Goal: Task Accomplishment & Management: Complete application form

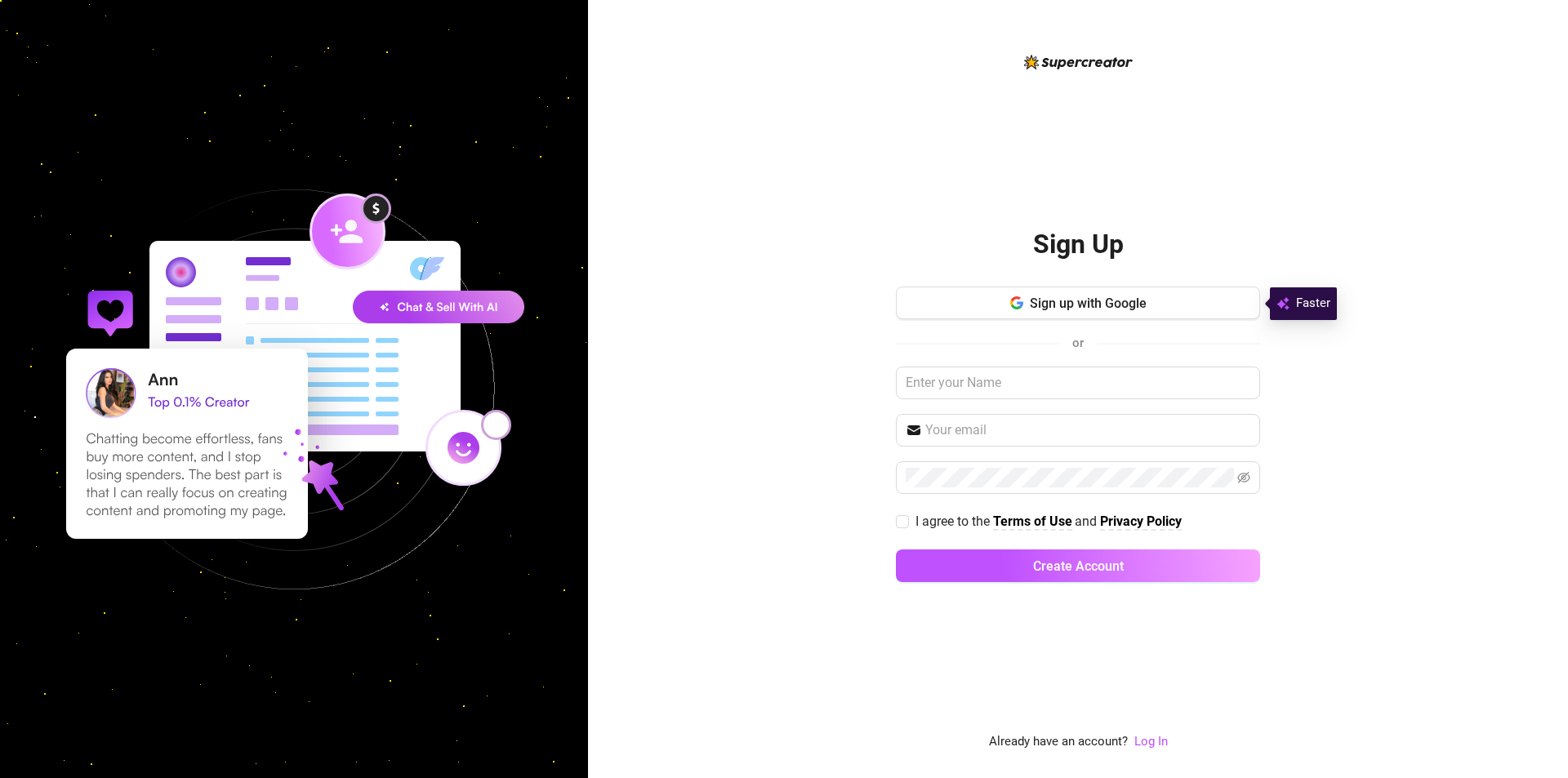
click at [850, 157] on div "Sign Up Sign up with Google or I agree to the Terms of Use and Privacy Policy C…" at bounding box center [1078, 389] width 980 height 778
click at [664, 214] on div "Sign Up Sign up with Google or I agree to the Terms of Use and Privacy Policy C…" at bounding box center [1078, 389] width 980 height 778
click at [885, 226] on div "Sign Up Sign up with Google or I agree to the Terms of Use and Privacy Policy C…" at bounding box center [1078, 389] width 980 height 778
click at [990, 305] on button "Sign up with Google" at bounding box center [1078, 303] width 364 height 32
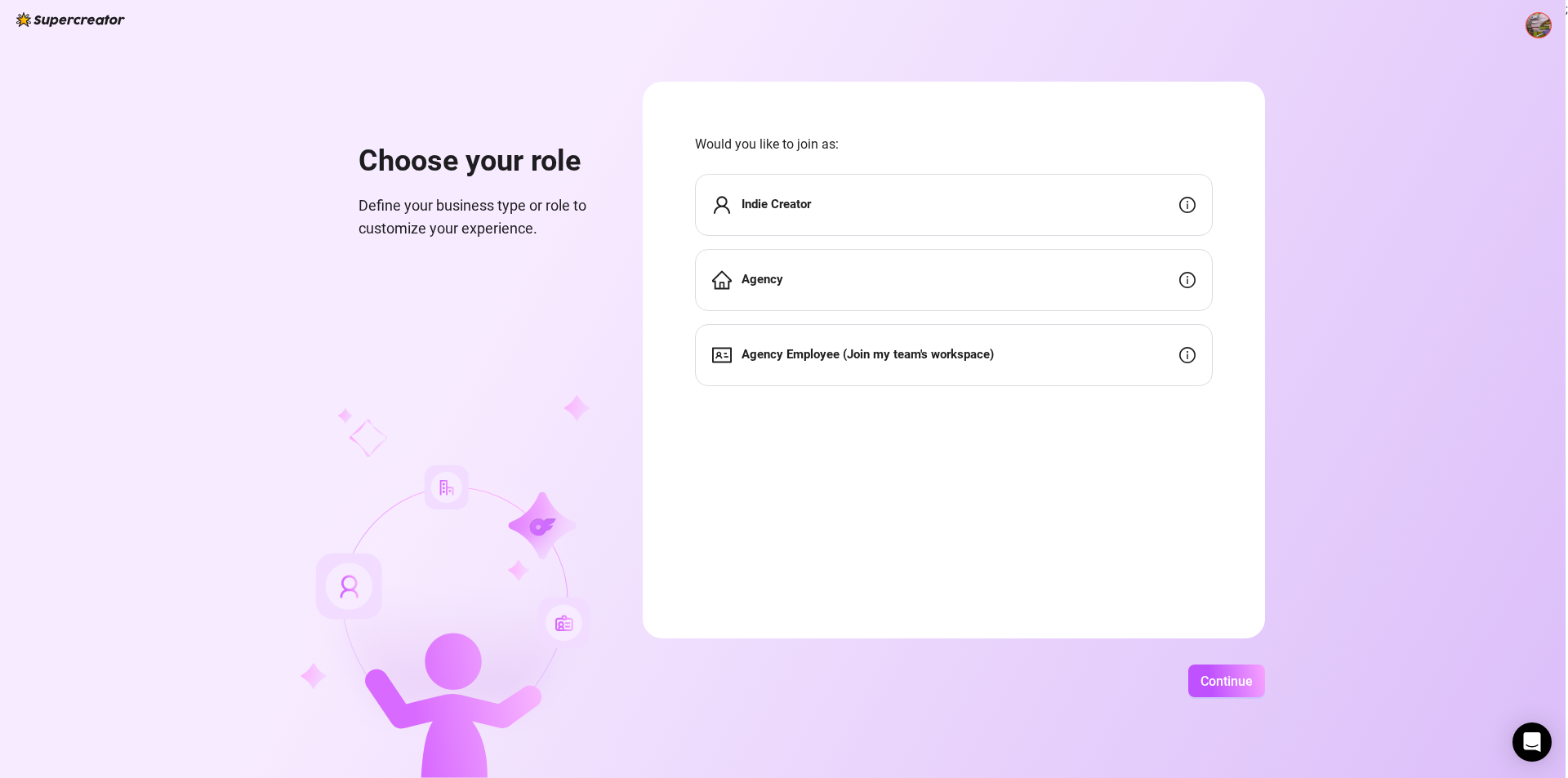
click at [880, 353] on strong "Agency Employee (Join my team's workspace)" at bounding box center [867, 354] width 252 height 15
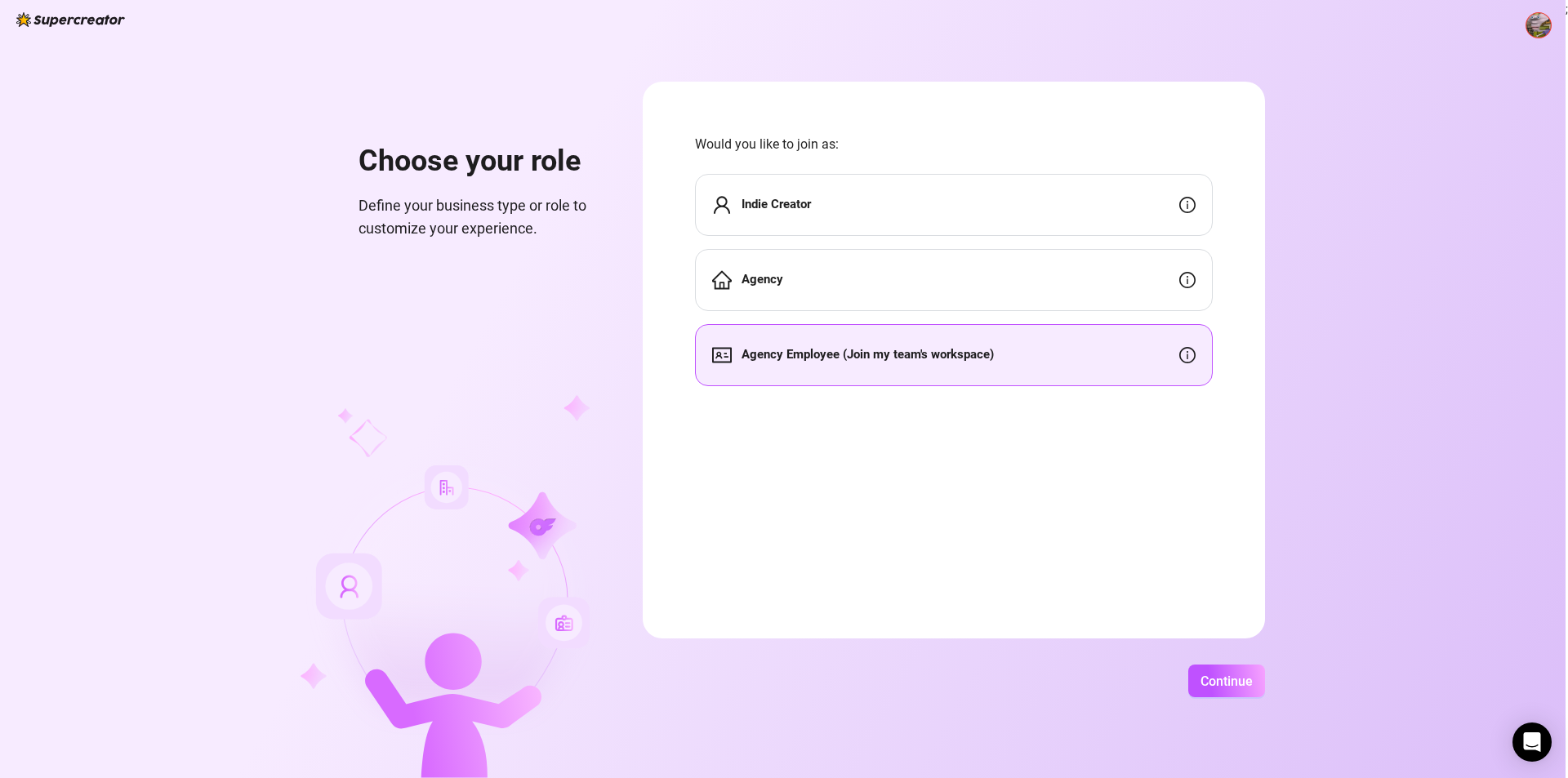
click at [751, 373] on div "Agency Employee (Join my team's workspace)" at bounding box center [954, 355] width 518 height 62
click at [1231, 677] on span "Continue" at bounding box center [1227, 682] width 52 height 16
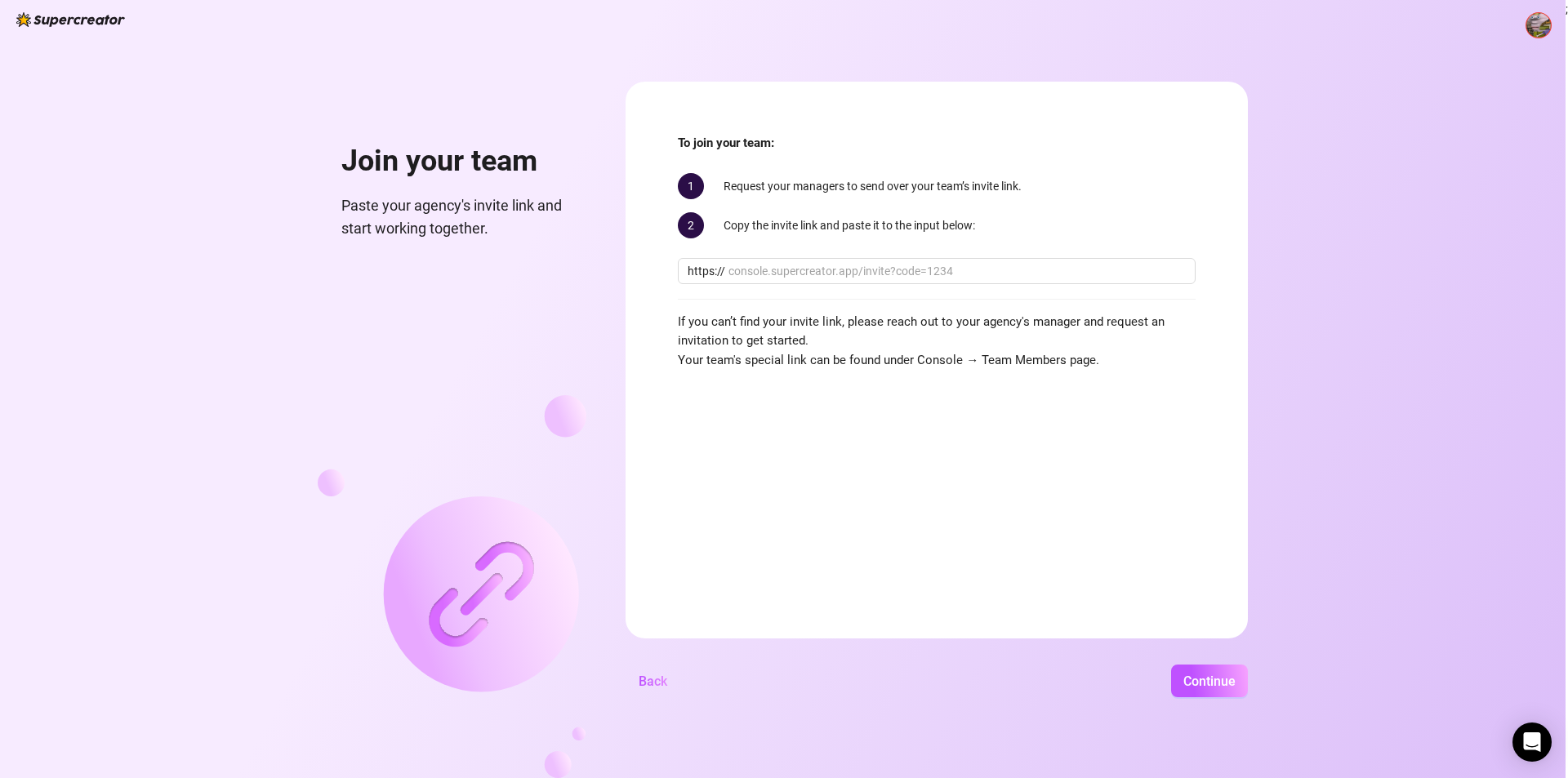
click at [794, 563] on form "To join your team: 1 Request your managers to send over your team’s invite link…" at bounding box center [936, 360] width 622 height 557
drag, startPoint x: 781, startPoint y: 201, endPoint x: 924, endPoint y: 186, distance: 143.8
click at [924, 186] on div "1 Request your managers to send over your team’s invite [PERSON_NAME]. 2 Copy t…" at bounding box center [937, 206] width 518 height 66
click at [821, 221] on div "2 Copy the invite link and paste it to the input below:" at bounding box center [937, 226] width 518 height 26
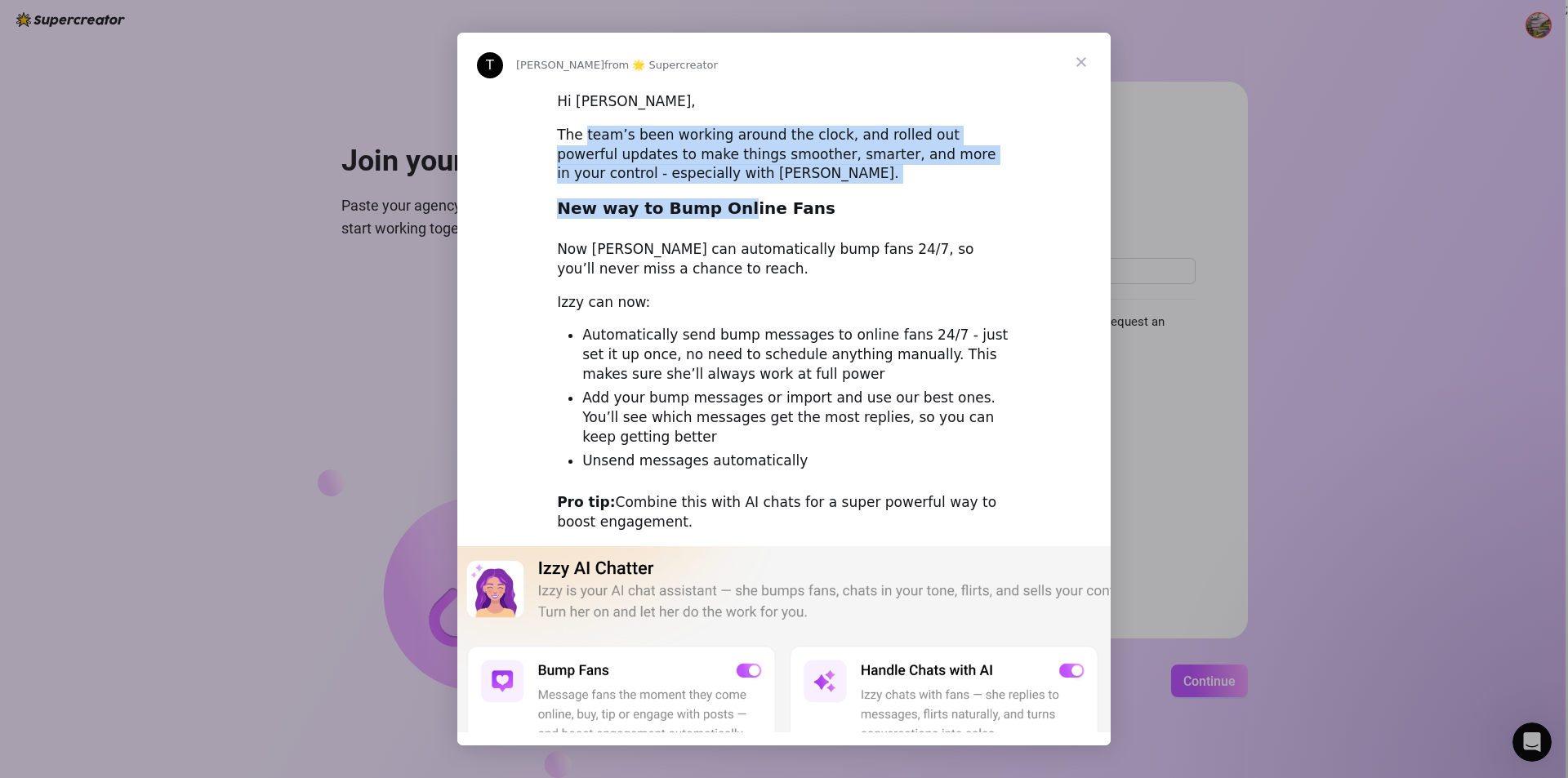
drag, startPoint x: 578, startPoint y: 113, endPoint x: 728, endPoint y: 190, distance: 168.6
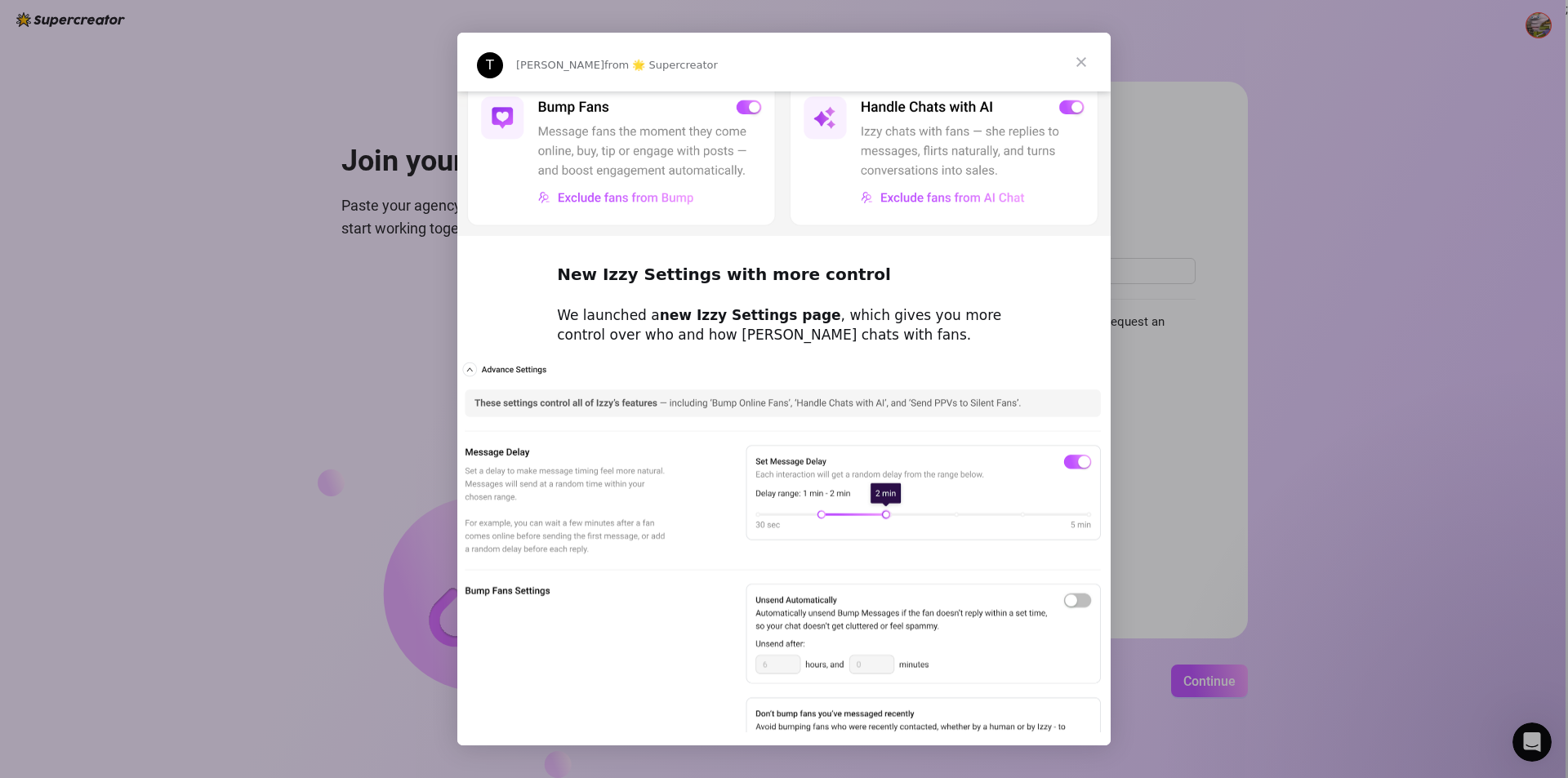
scroll to position [817, 0]
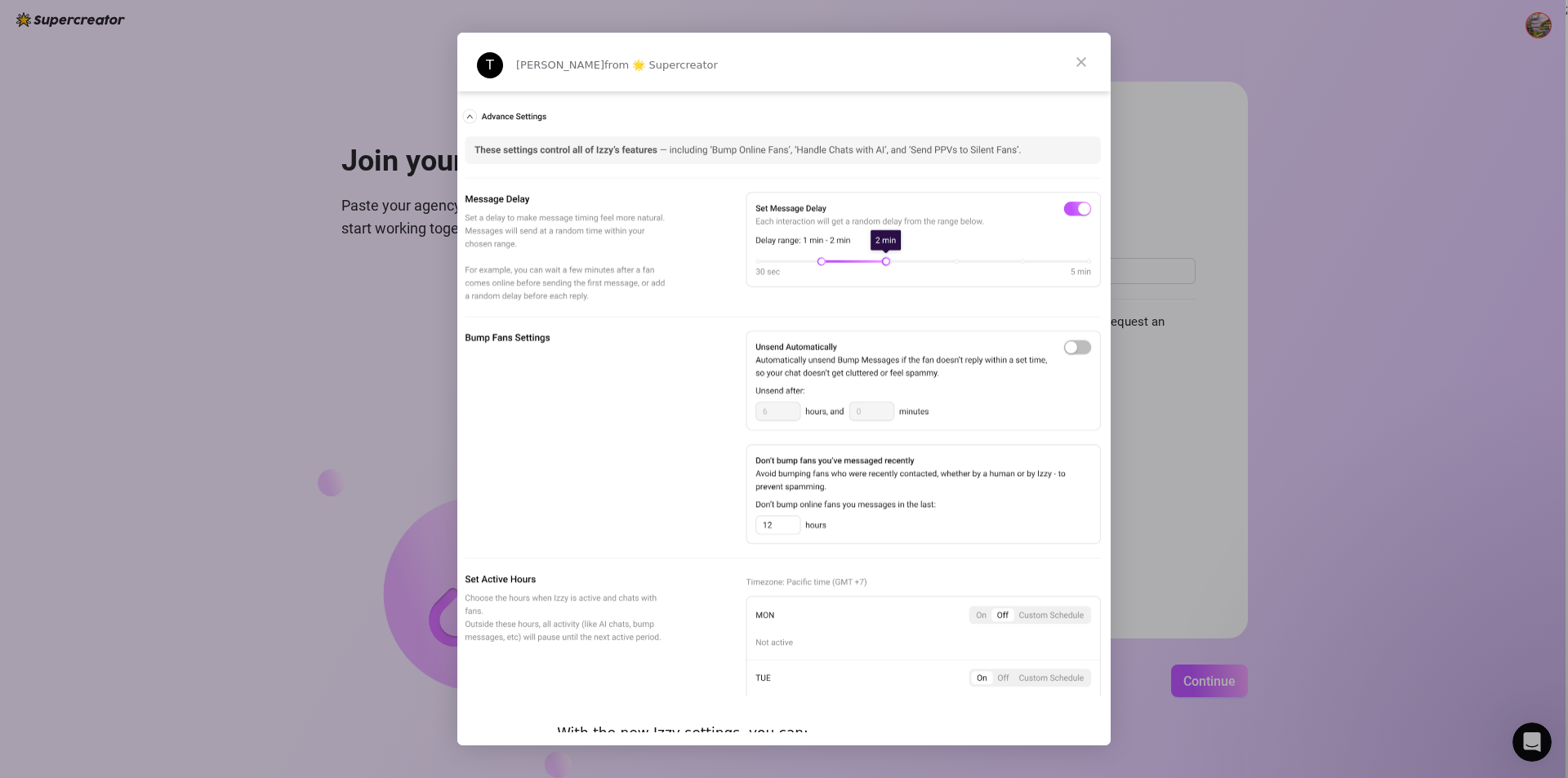
click at [1090, 50] on span "Close" at bounding box center [1081, 61] width 59 height 59
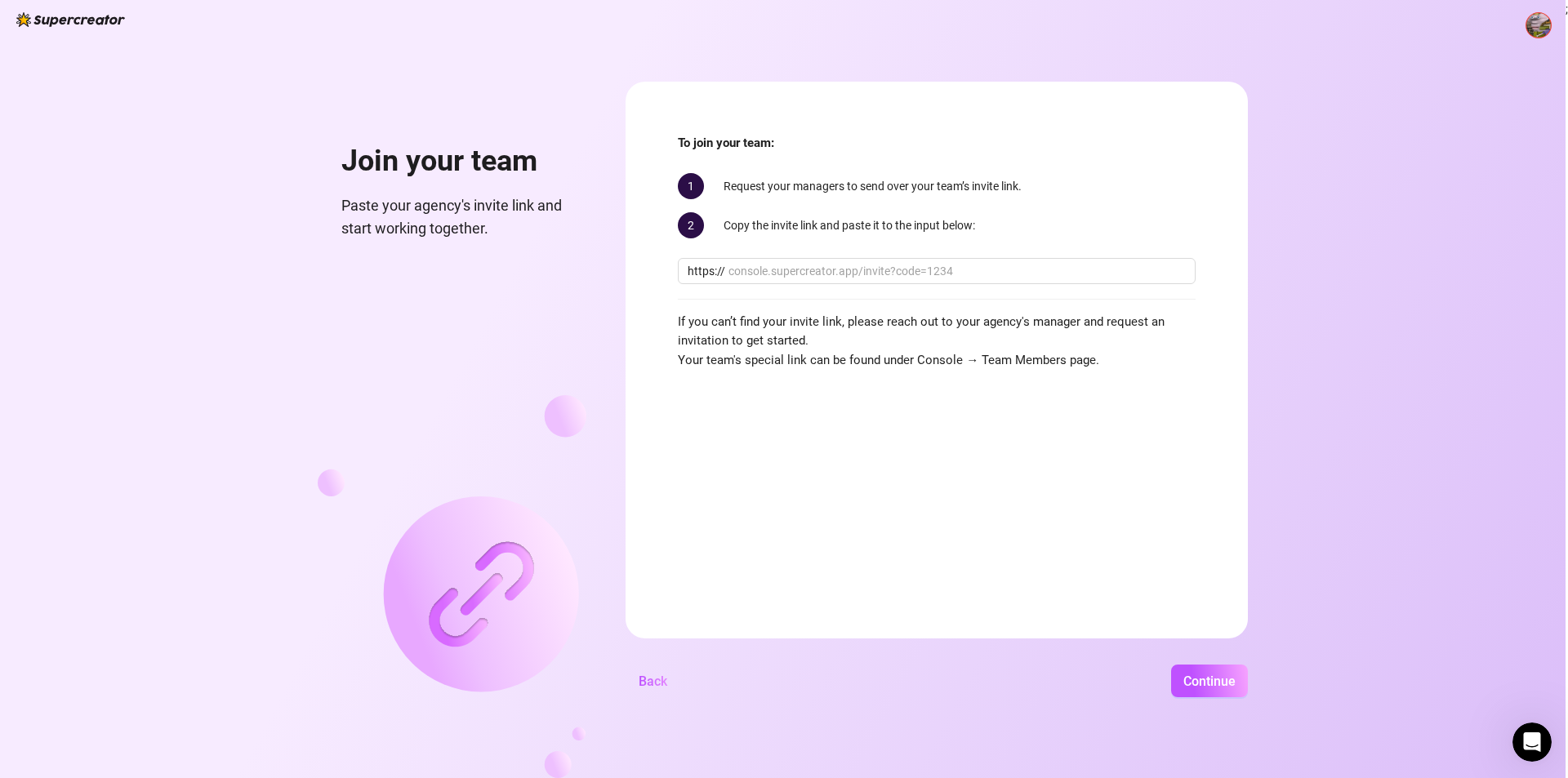
click at [970, 121] on form "To join your team: 1 Request your managers to send over your team’s invite link…" at bounding box center [936, 360] width 622 height 557
click at [839, 267] on input "text" at bounding box center [956, 271] width 458 height 18
click at [1011, 285] on div "To join your team: 1 Request your managers to send over your team’s invite link…" at bounding box center [937, 252] width 518 height 236
drag, startPoint x: 788, startPoint y: 140, endPoint x: 866, endPoint y: 190, distance: 92.6
click at [866, 190] on div "To join your team: 1 Request your managers to send over your team’s invite link…" at bounding box center [937, 252] width 518 height 236
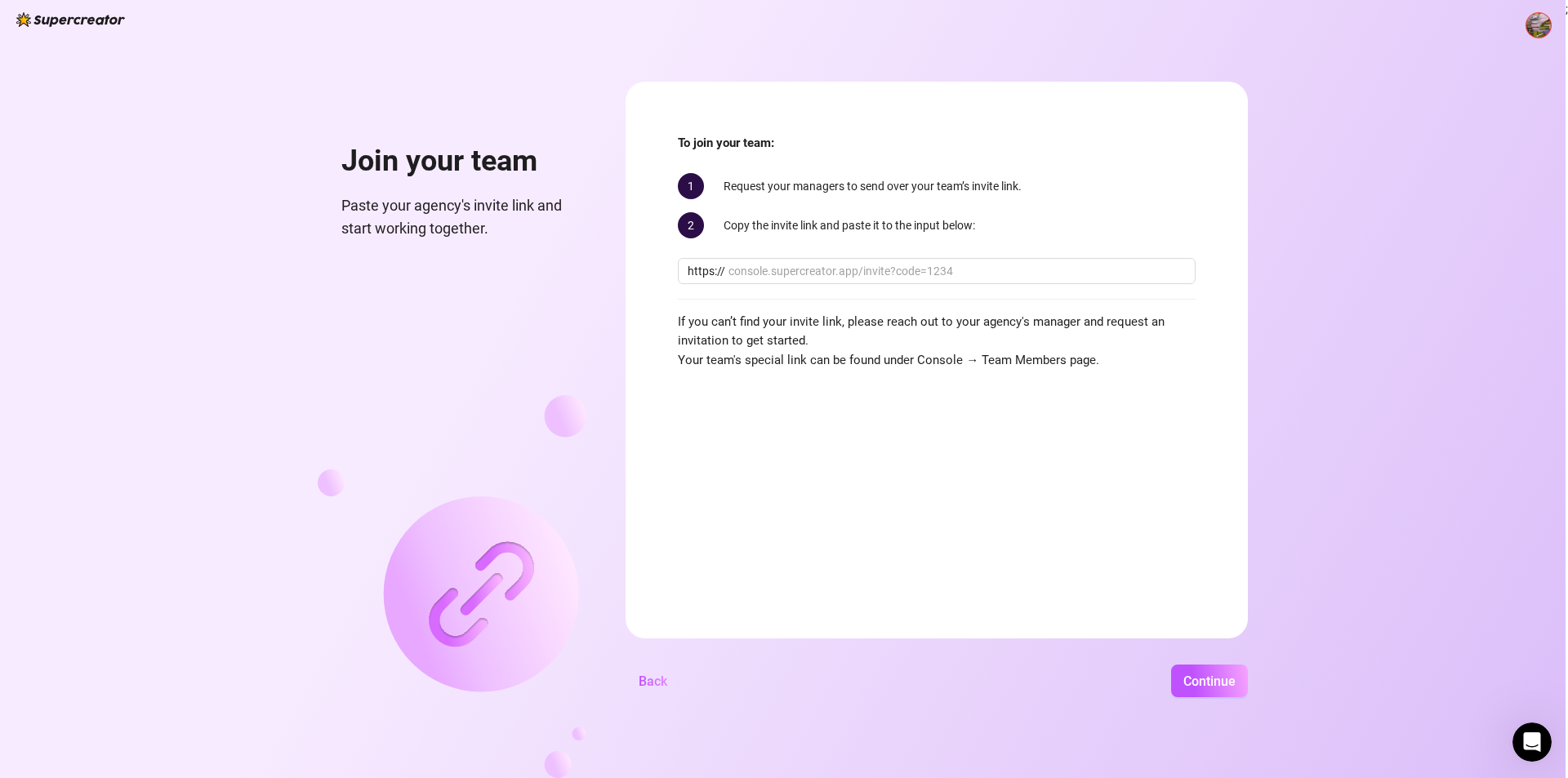
click at [866, 222] on div "2 Copy the invite link and paste it to the input below:" at bounding box center [937, 226] width 518 height 26
click at [1054, 587] on form "To join your team: 1 Request your managers to send over your team’s invite link…" at bounding box center [936, 360] width 622 height 557
drag, startPoint x: 708, startPoint y: 358, endPoint x: 796, endPoint y: 382, distance: 91.2
click at [796, 382] on form "To join your team: 1 Request your managers to send over your team’s invite link…" at bounding box center [936, 360] width 622 height 557
click at [767, 441] on form "To join your team: 1 Request your managers to send over your team’s invite link…" at bounding box center [936, 360] width 622 height 557
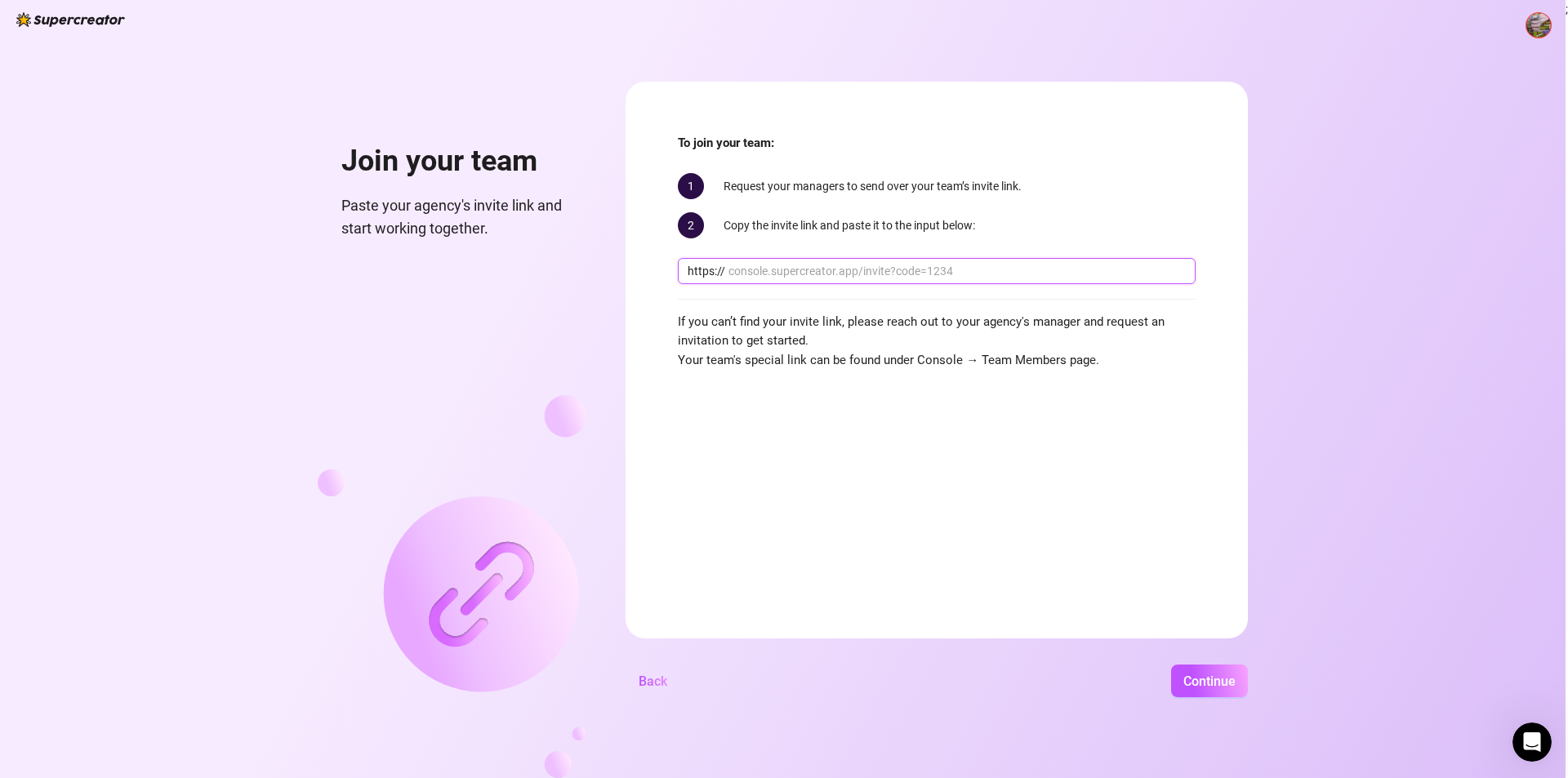
click at [779, 271] on input "text" at bounding box center [956, 271] width 458 height 18
paste input "[DOMAIN_NAME][URL]"
click at [763, 271] on input "[DOMAIN_NAME][URL]" at bounding box center [956, 271] width 458 height 18
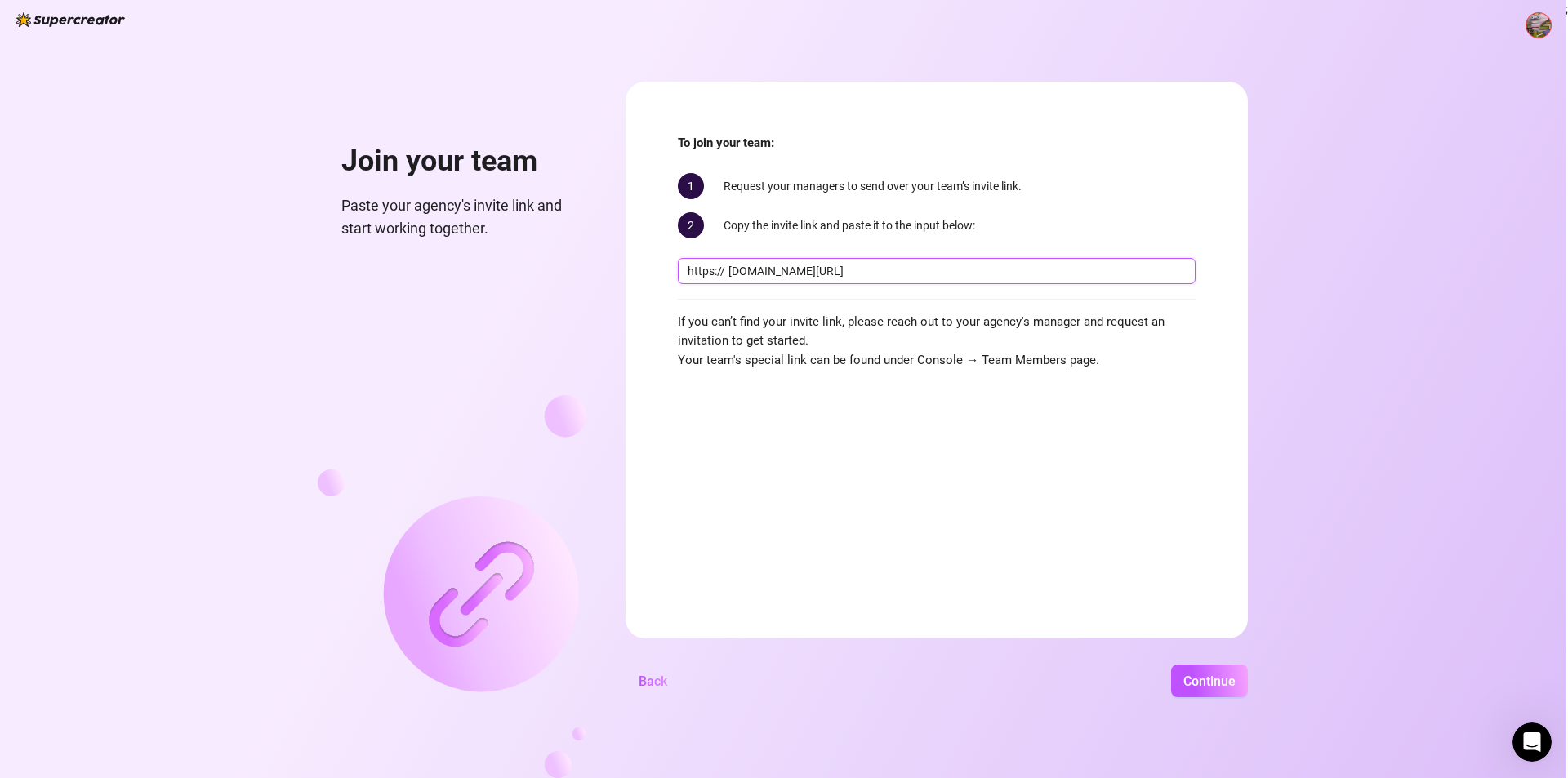
scroll to position [0, 0]
type input "[DOMAIN_NAME][URL]"
click at [1214, 675] on span "Continue" at bounding box center [1209, 682] width 52 height 16
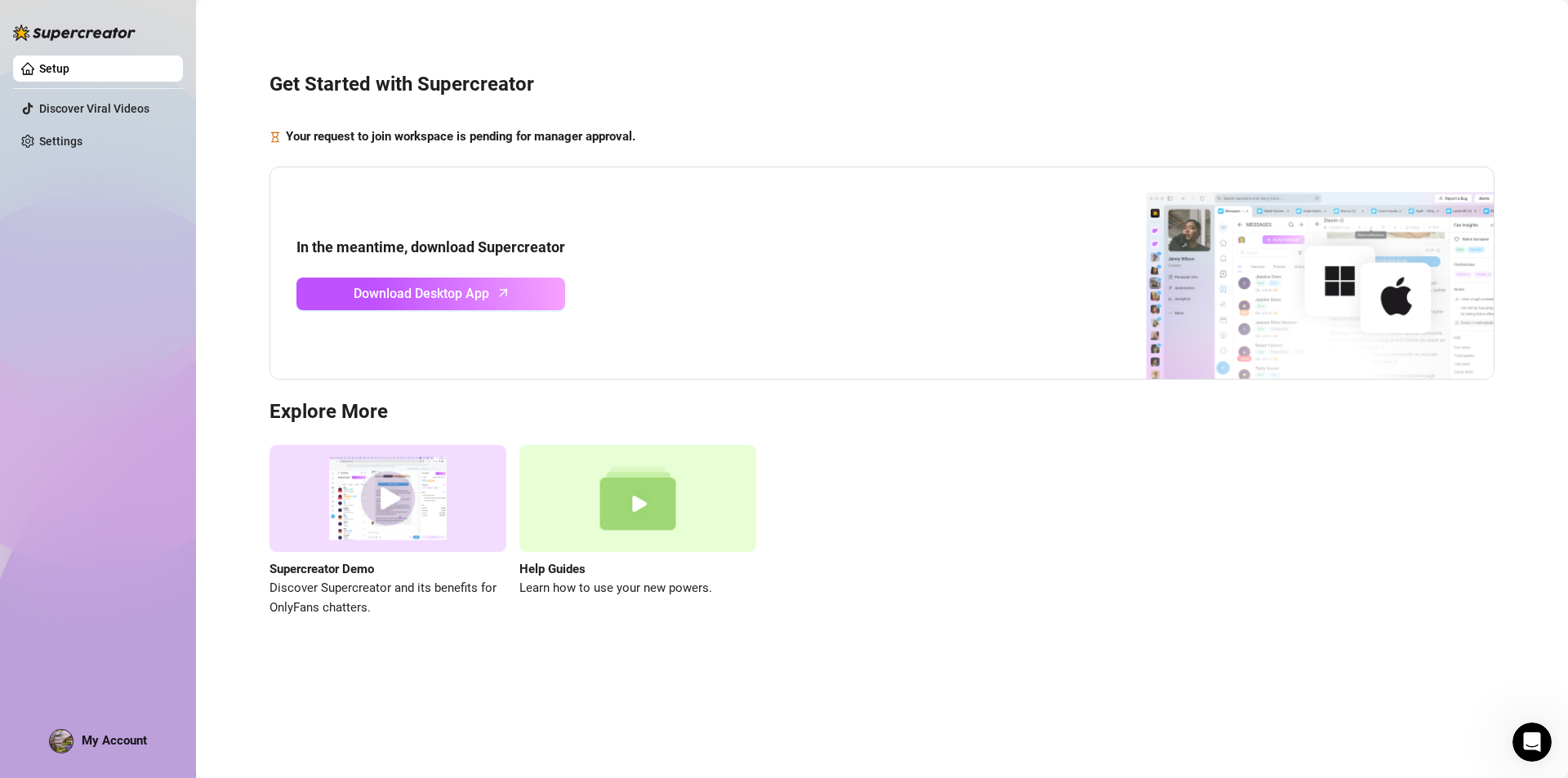
click at [749, 227] on div "In the meantime, download Supercreator Download Desktop App" at bounding box center [882, 273] width 1225 height 214
click at [410, 298] on span "Download Desktop App" at bounding box center [421, 293] width 136 height 20
